Goal: Find specific page/section: Find specific page/section

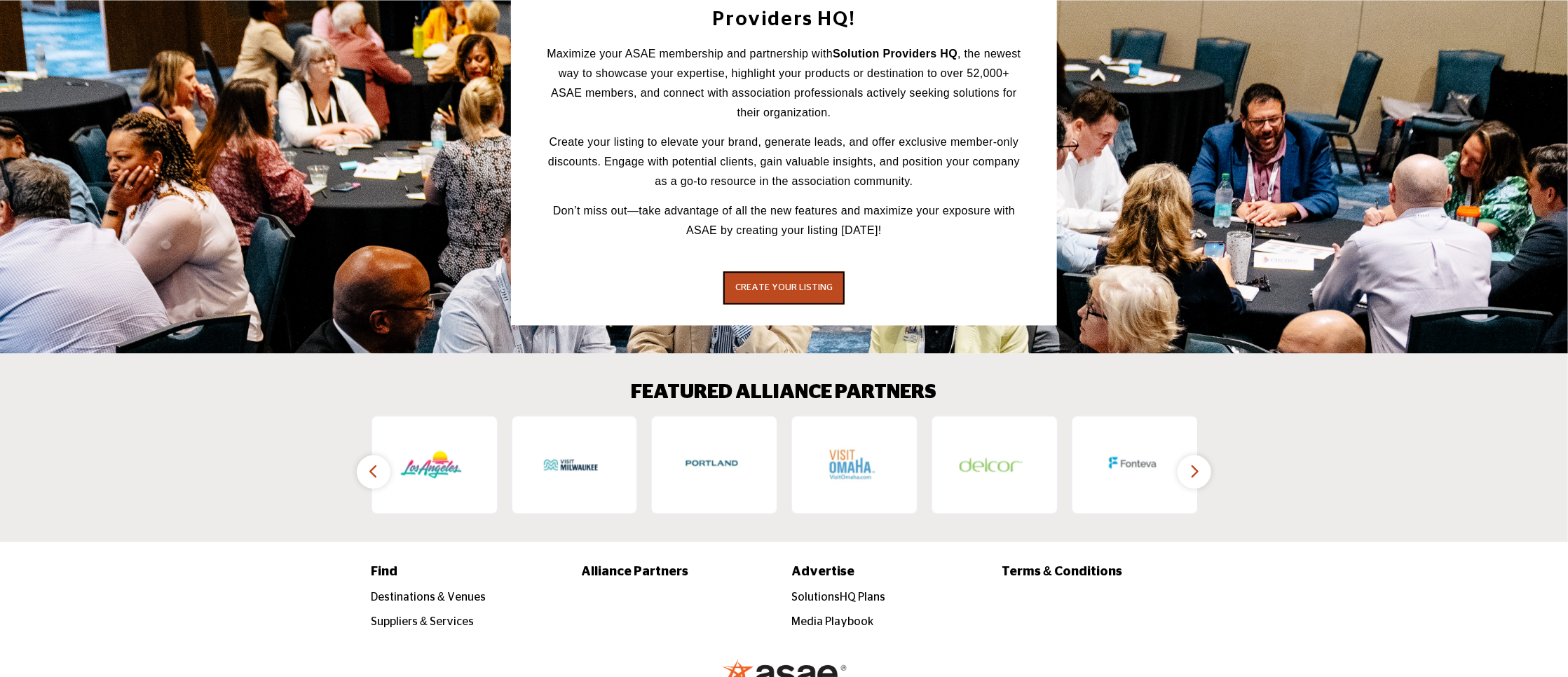
scroll to position [1965, 0]
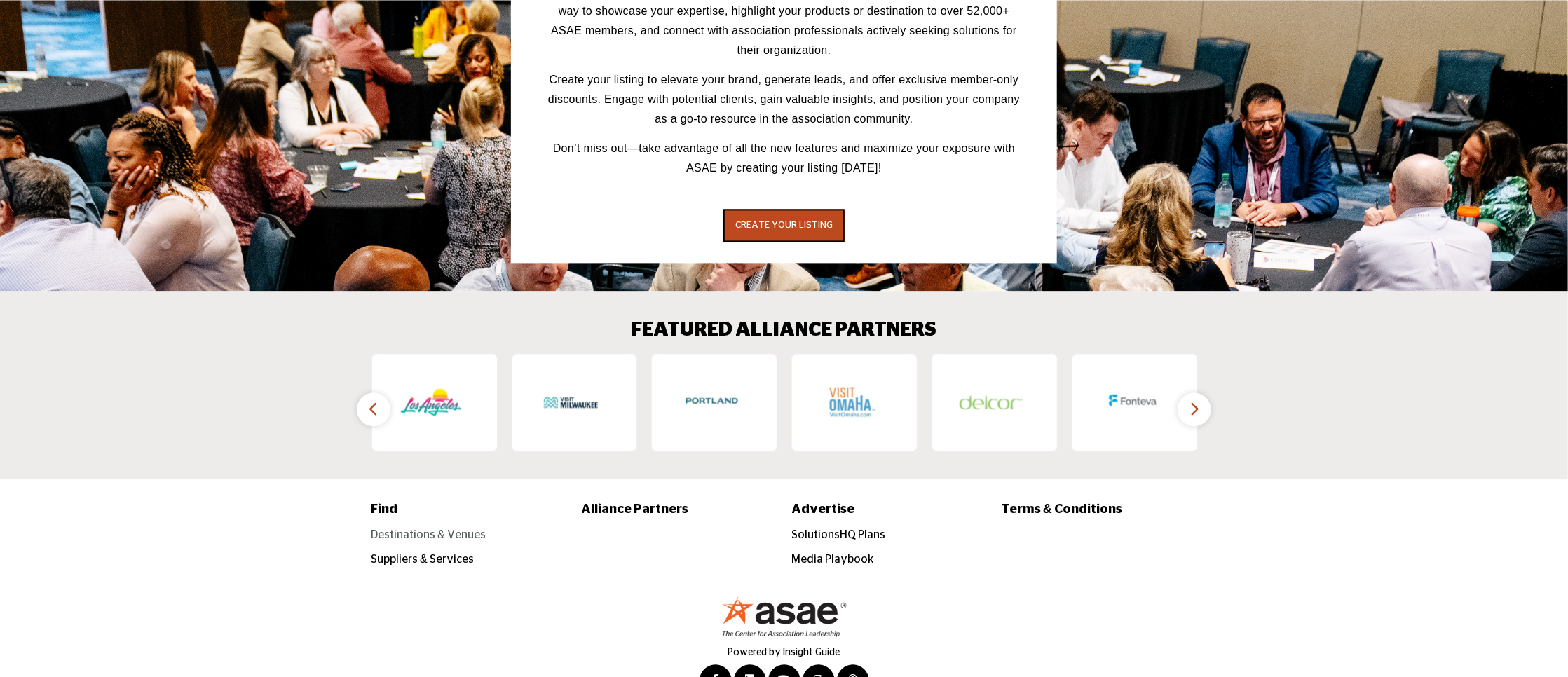
click at [443, 529] on link "Destinations & Venues" at bounding box center [428, 534] width 115 height 11
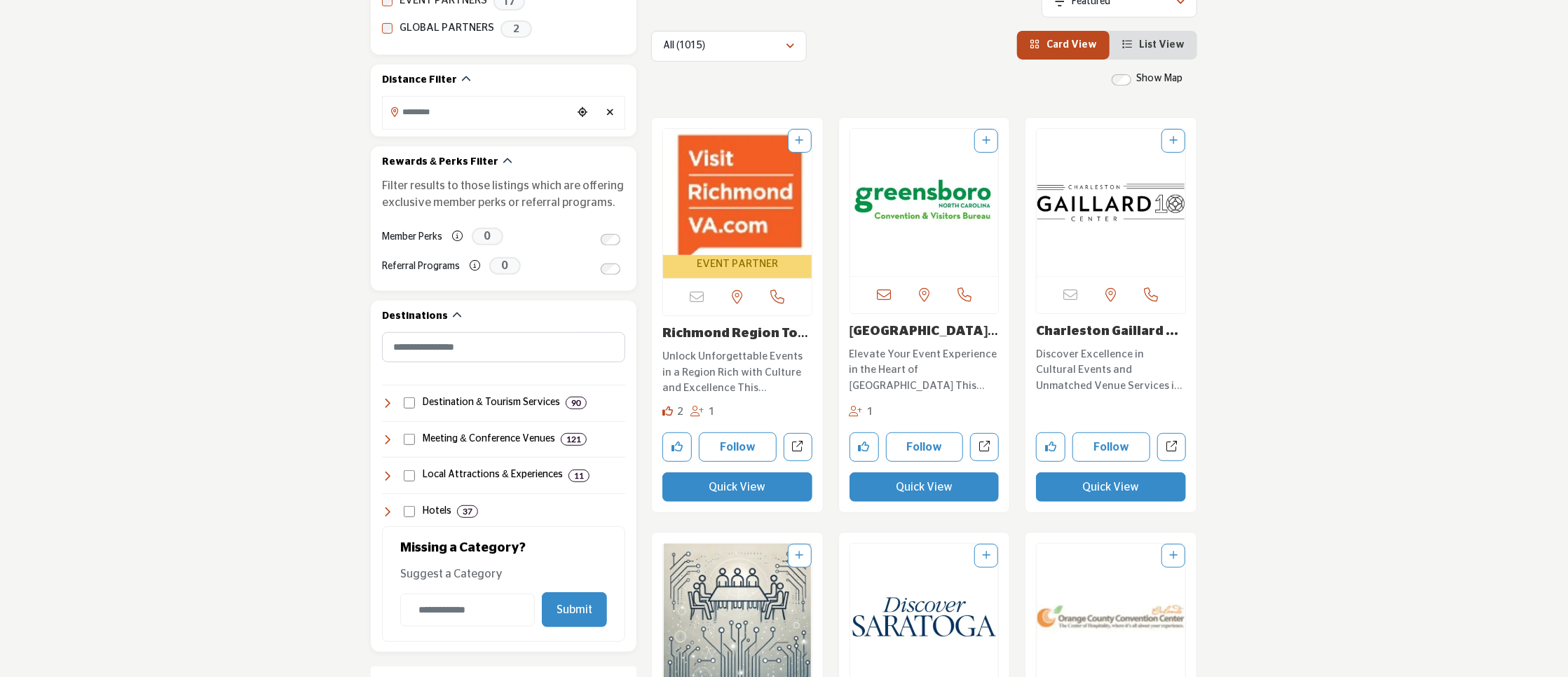
scroll to position [421, 0]
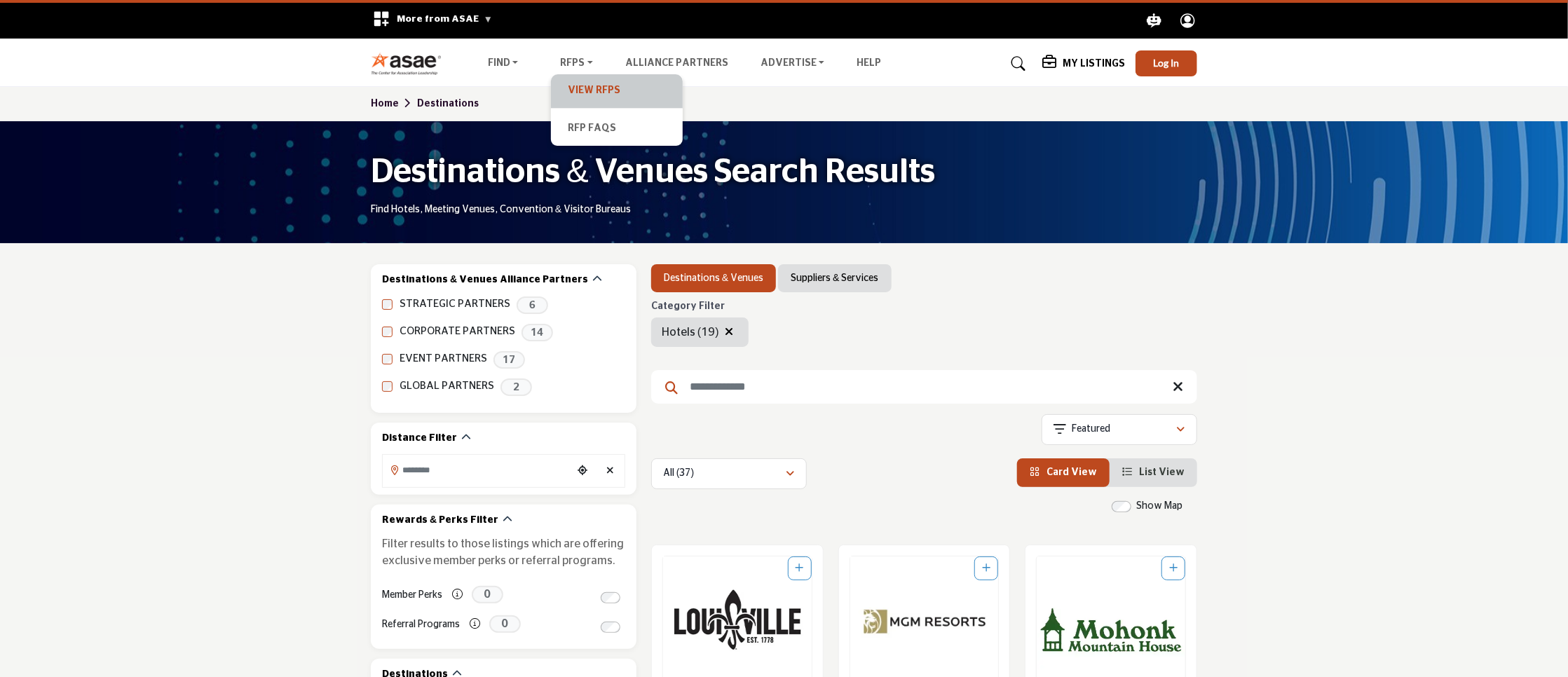
click at [581, 85] on link "View RFPs" at bounding box center [617, 91] width 118 height 19
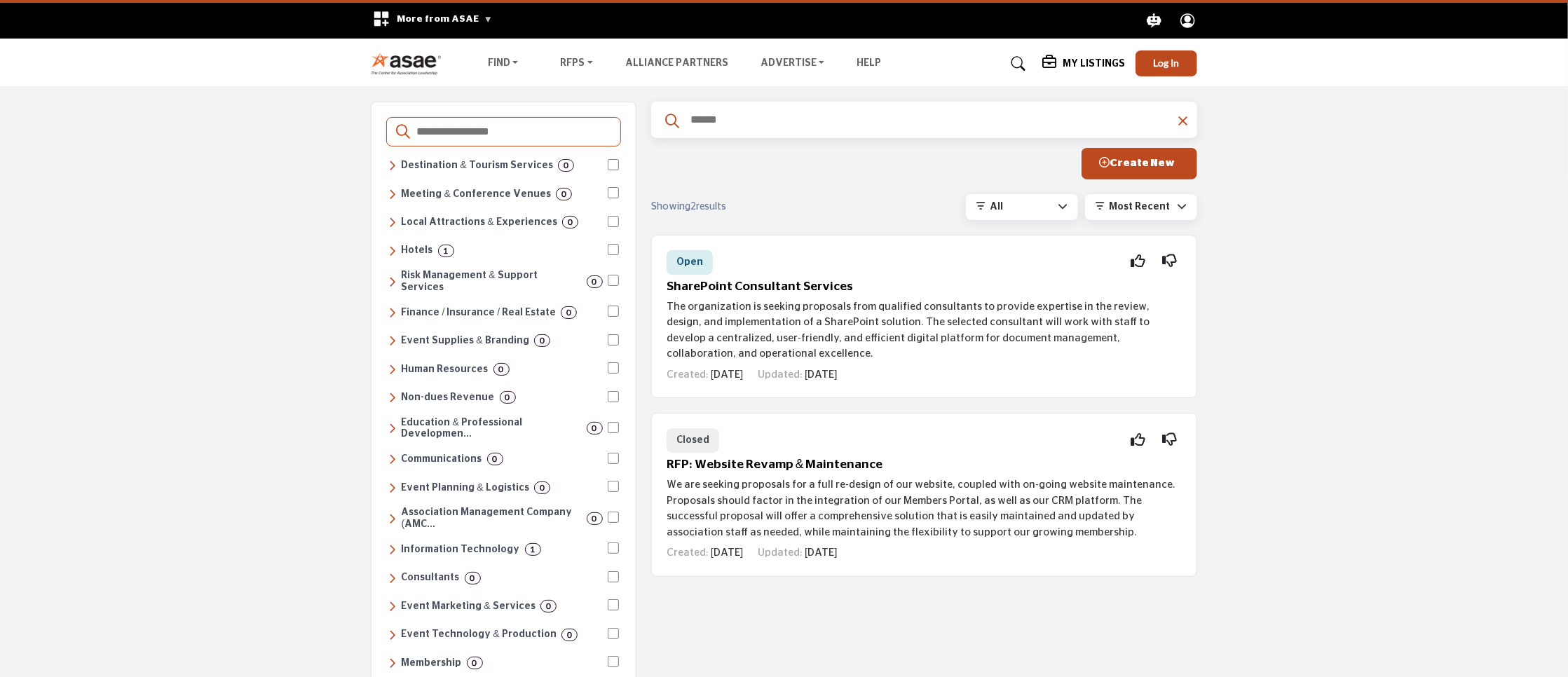
click at [395, 245] on icon at bounding box center [393, 251] width 7 height 13
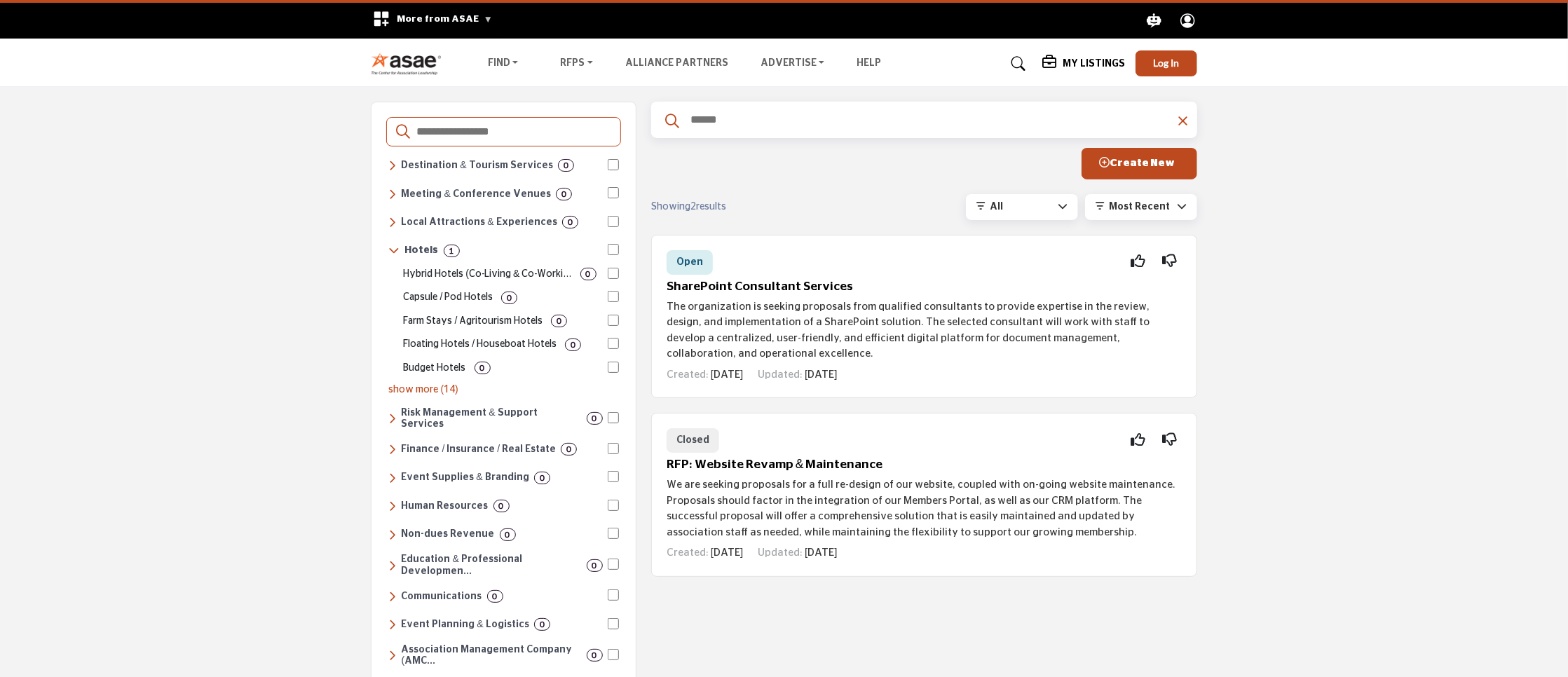
click at [407, 383] on p "show more (14)" at bounding box center [504, 390] width 230 height 15
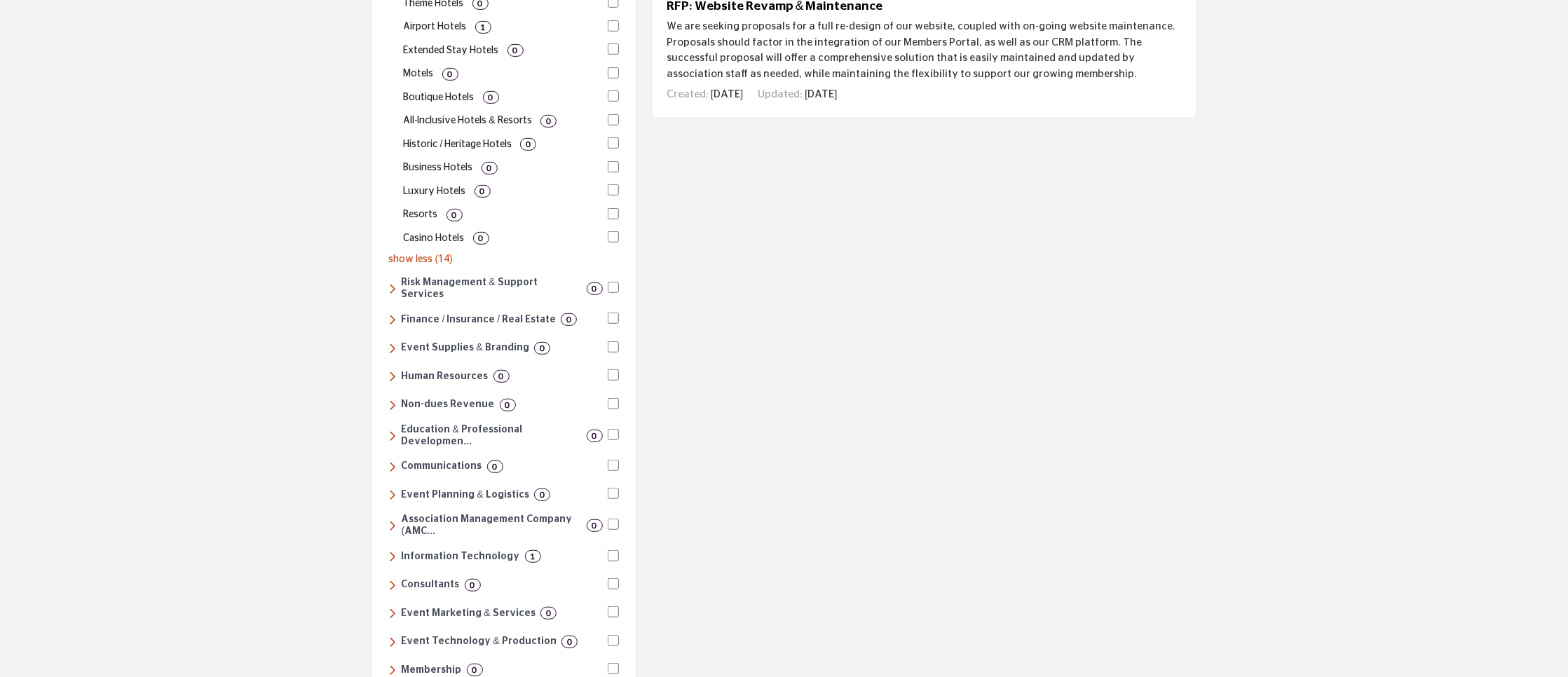
scroll to position [421, 0]
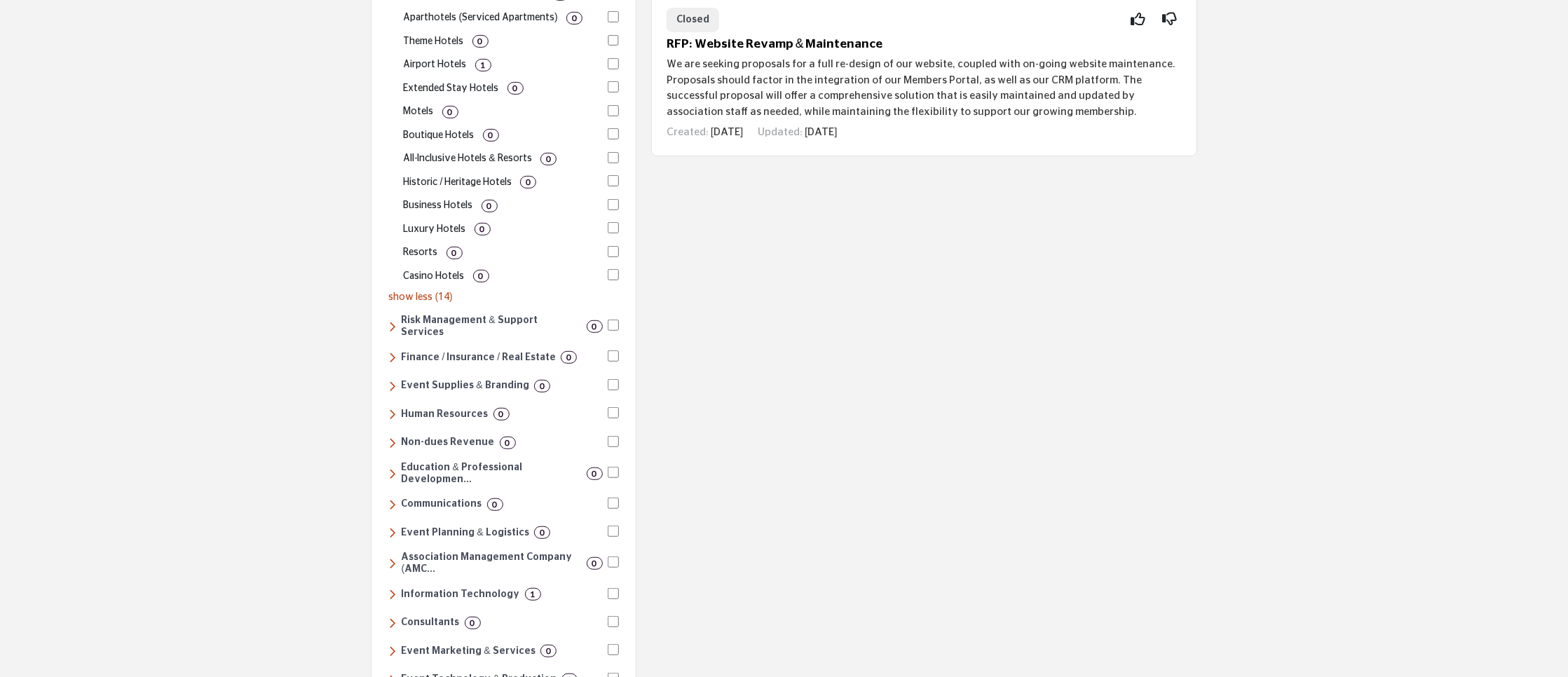
click at [433, 290] on p "show less (14)" at bounding box center [504, 298] width 230 height 15
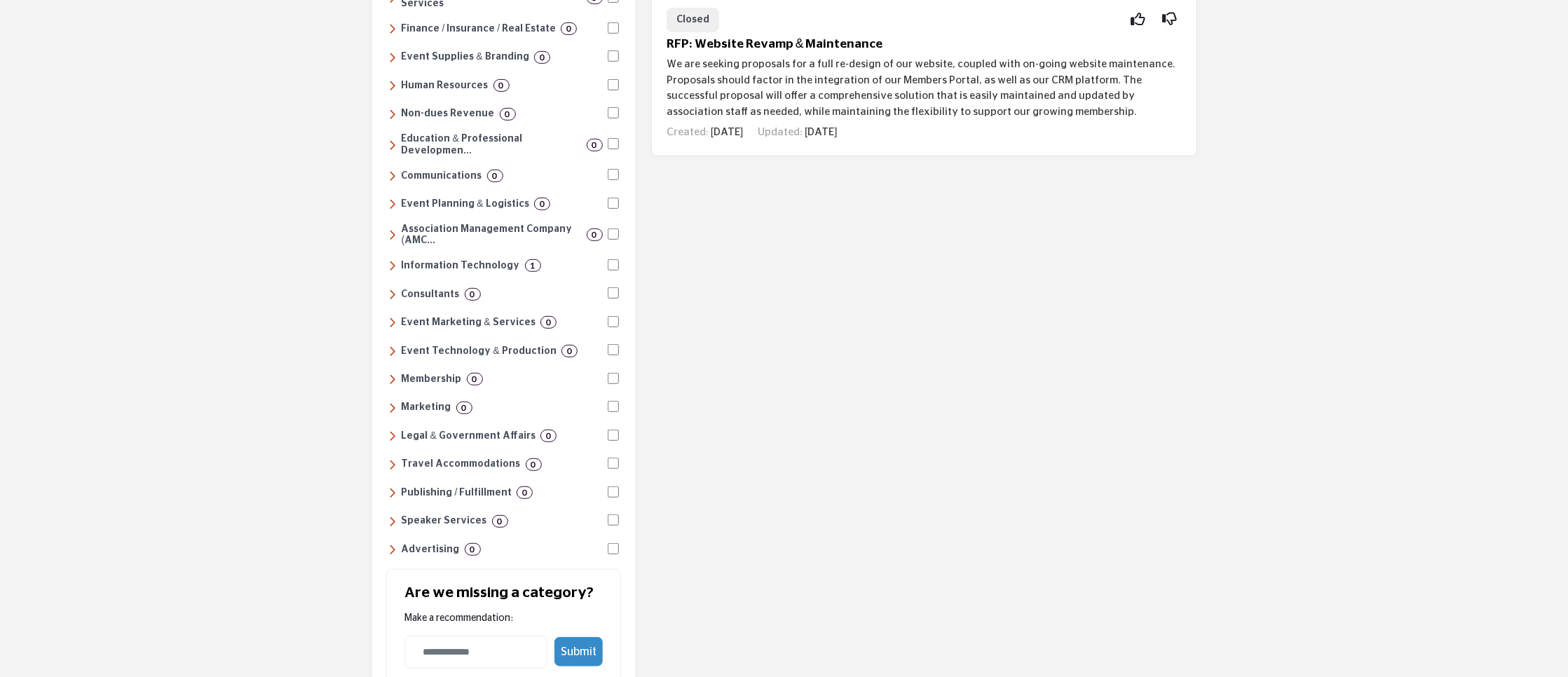
scroll to position [0, 0]
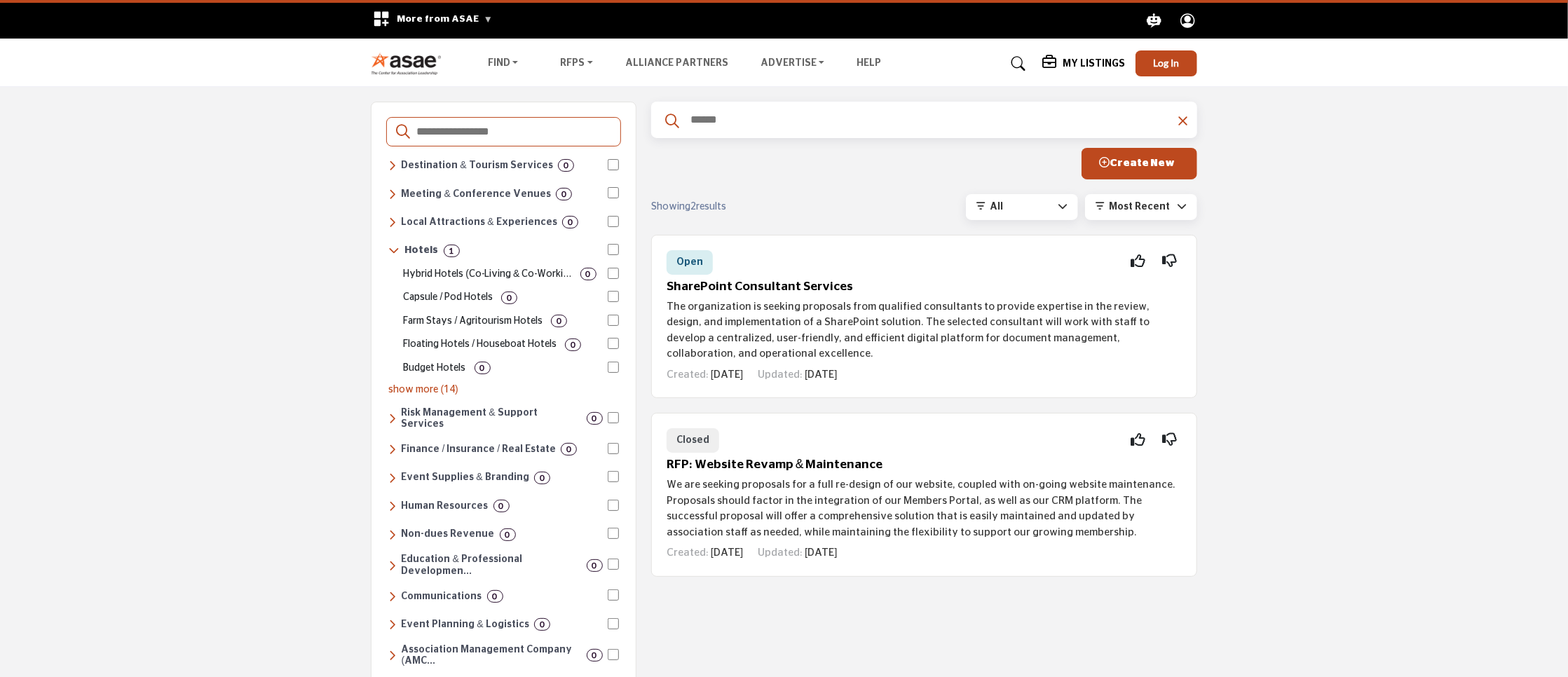
click at [433, 383] on p "show more (14)" at bounding box center [504, 390] width 230 height 15
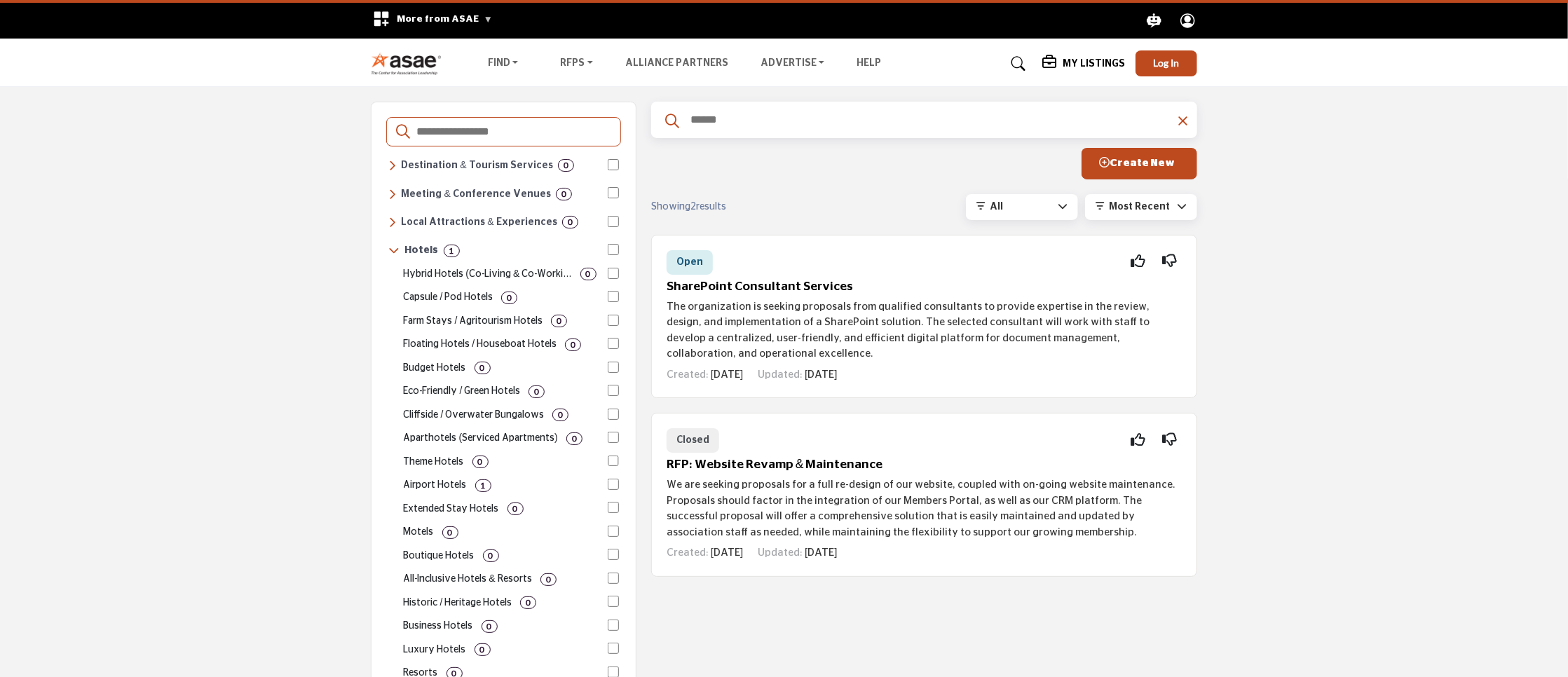
click at [431, 478] on p "Airport Hotels" at bounding box center [435, 485] width 63 height 15
click at [728, 121] on input "text" at bounding box center [931, 120] width 484 height 19
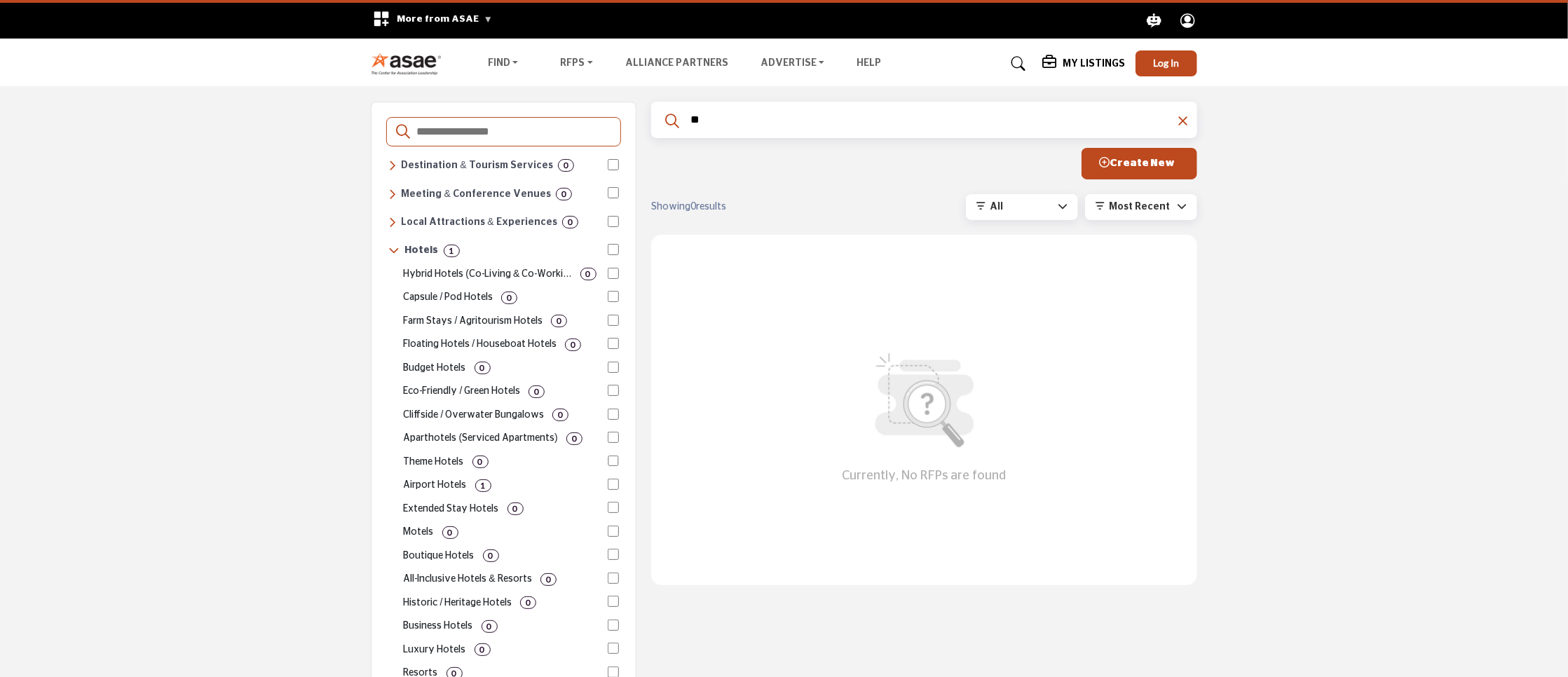
type input "*"
type input "*****"
